Goal: Use online tool/utility: Utilize a website feature to perform a specific function

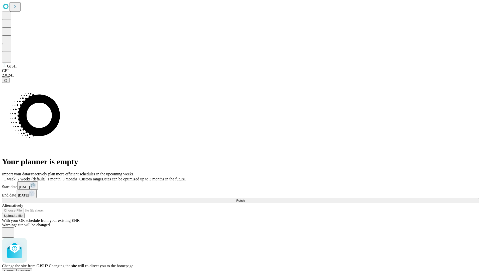
click at [30, 269] on span "Confirm" at bounding box center [25, 271] width 12 height 4
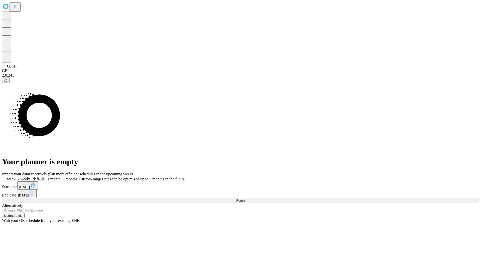
click at [16, 177] on label "1 week" at bounding box center [9, 179] width 14 height 4
click at [244, 198] on span "Fetch" at bounding box center [240, 200] width 8 height 4
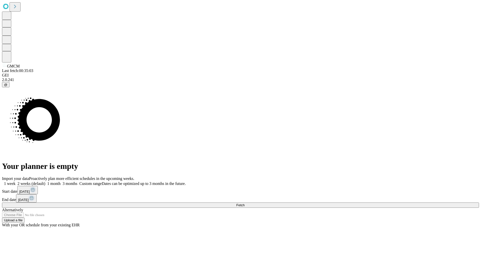
click at [16, 181] on label "1 week" at bounding box center [9, 183] width 14 height 4
click at [244, 203] on span "Fetch" at bounding box center [240, 205] width 8 height 4
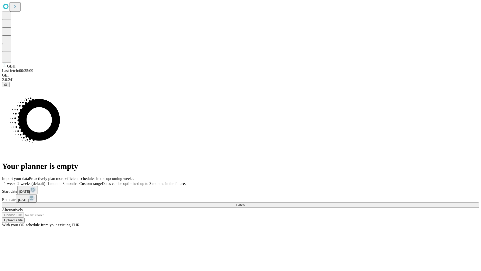
click at [16, 181] on label "1 week" at bounding box center [9, 183] width 14 height 4
click at [244, 203] on span "Fetch" at bounding box center [240, 205] width 8 height 4
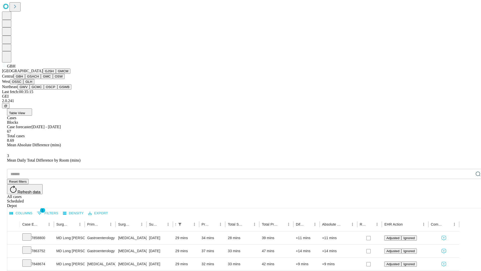
click at [39, 79] on button "GSACH" at bounding box center [33, 76] width 16 height 5
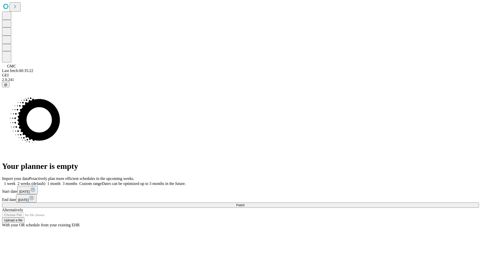
click at [16, 181] on label "1 week" at bounding box center [9, 183] width 14 height 4
click at [244, 203] on span "Fetch" at bounding box center [240, 205] width 8 height 4
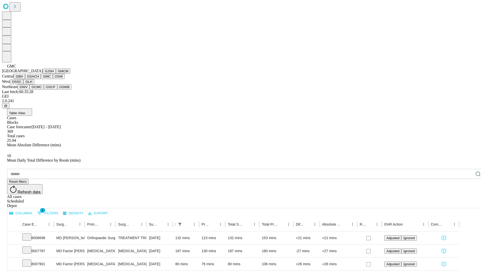
click at [53, 79] on button "OSW" at bounding box center [59, 76] width 12 height 5
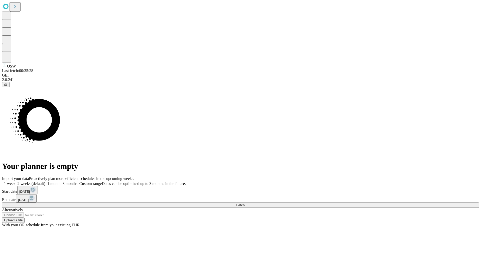
click at [16, 181] on label "1 week" at bounding box center [9, 183] width 14 height 4
click at [244, 203] on span "Fetch" at bounding box center [240, 205] width 8 height 4
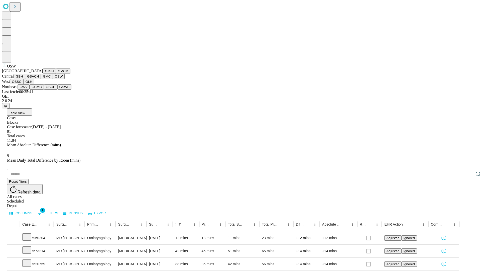
click at [24, 84] on button "OSSC" at bounding box center [17, 81] width 14 height 5
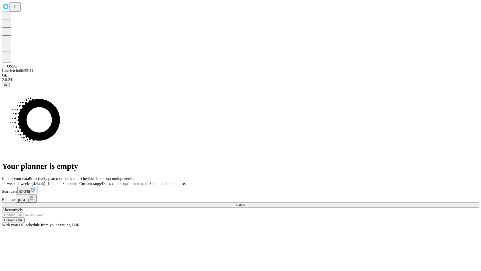
click at [244, 203] on span "Fetch" at bounding box center [240, 205] width 8 height 4
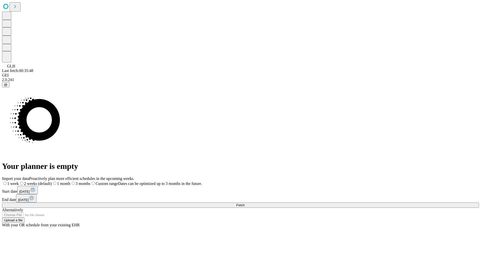
click at [19, 181] on label "1 week" at bounding box center [10, 183] width 17 height 4
click at [244, 203] on span "Fetch" at bounding box center [240, 205] width 8 height 4
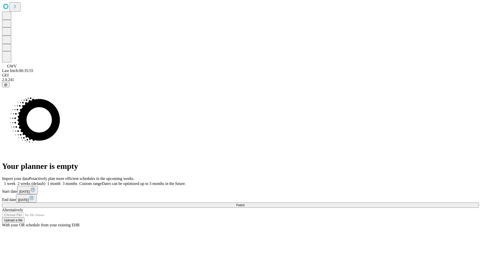
click at [16, 181] on label "1 week" at bounding box center [9, 183] width 14 height 4
click at [244, 203] on span "Fetch" at bounding box center [240, 205] width 8 height 4
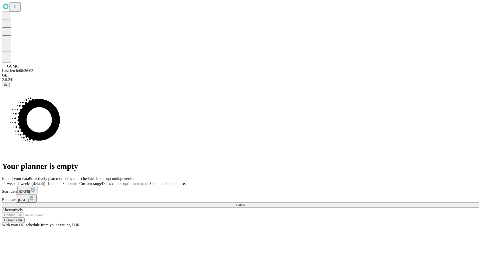
click at [16, 181] on label "1 week" at bounding box center [9, 183] width 14 height 4
click at [244, 203] on span "Fetch" at bounding box center [240, 205] width 8 height 4
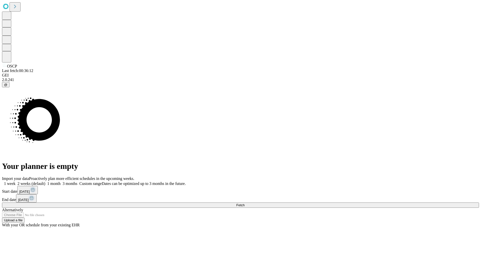
click at [16, 181] on label "1 week" at bounding box center [9, 183] width 14 height 4
click at [244, 203] on span "Fetch" at bounding box center [240, 205] width 8 height 4
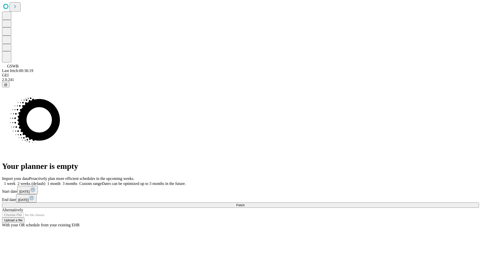
click at [16, 181] on label "1 week" at bounding box center [9, 183] width 14 height 4
click at [244, 203] on span "Fetch" at bounding box center [240, 205] width 8 height 4
